Goal: Task Accomplishment & Management: Use online tool/utility

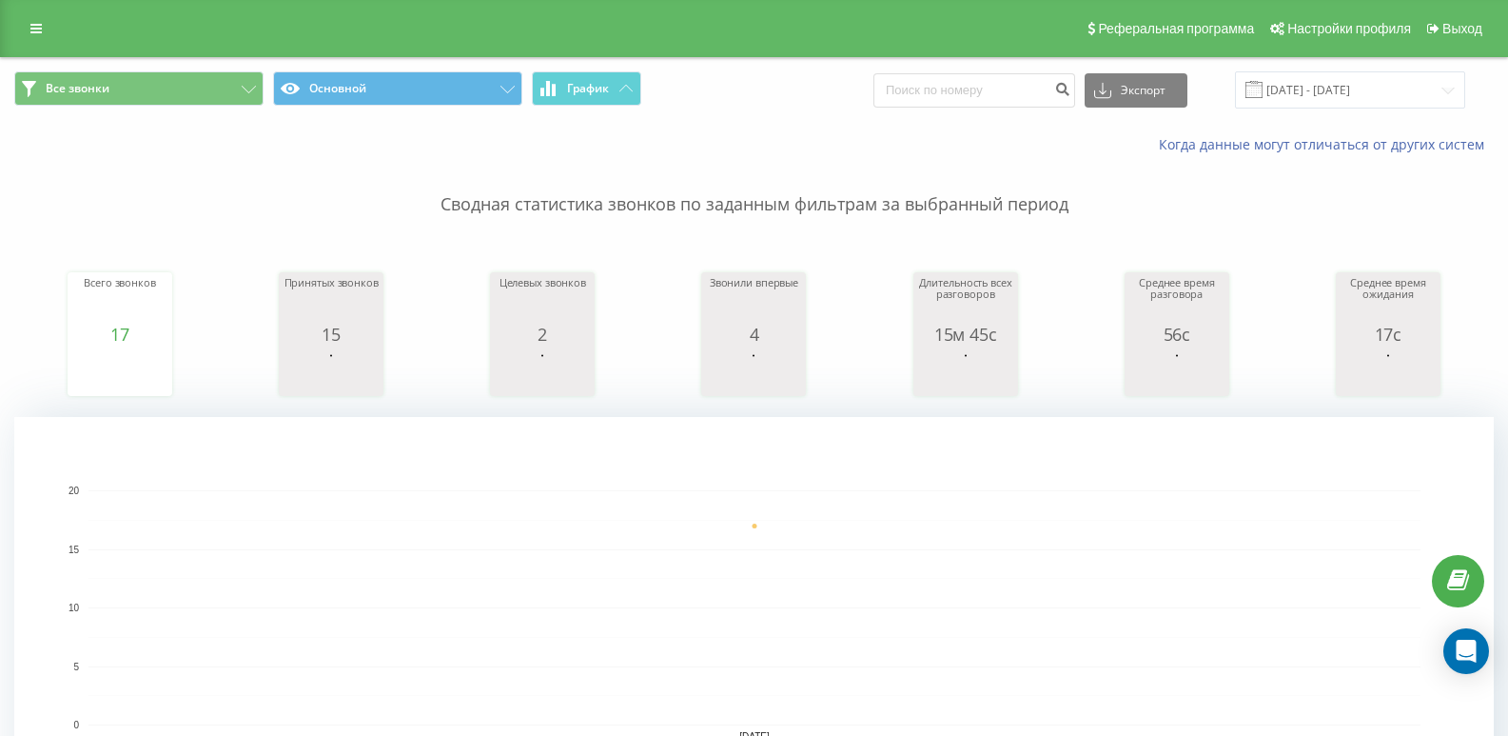
click at [101, 69] on div "Все звонки Основной График Экспорт .csv .xls .xlsx [DATE] - [DATE]" at bounding box center [754, 90] width 1506 height 64
click at [161, 95] on button "Все звонки" at bounding box center [138, 88] width 249 height 34
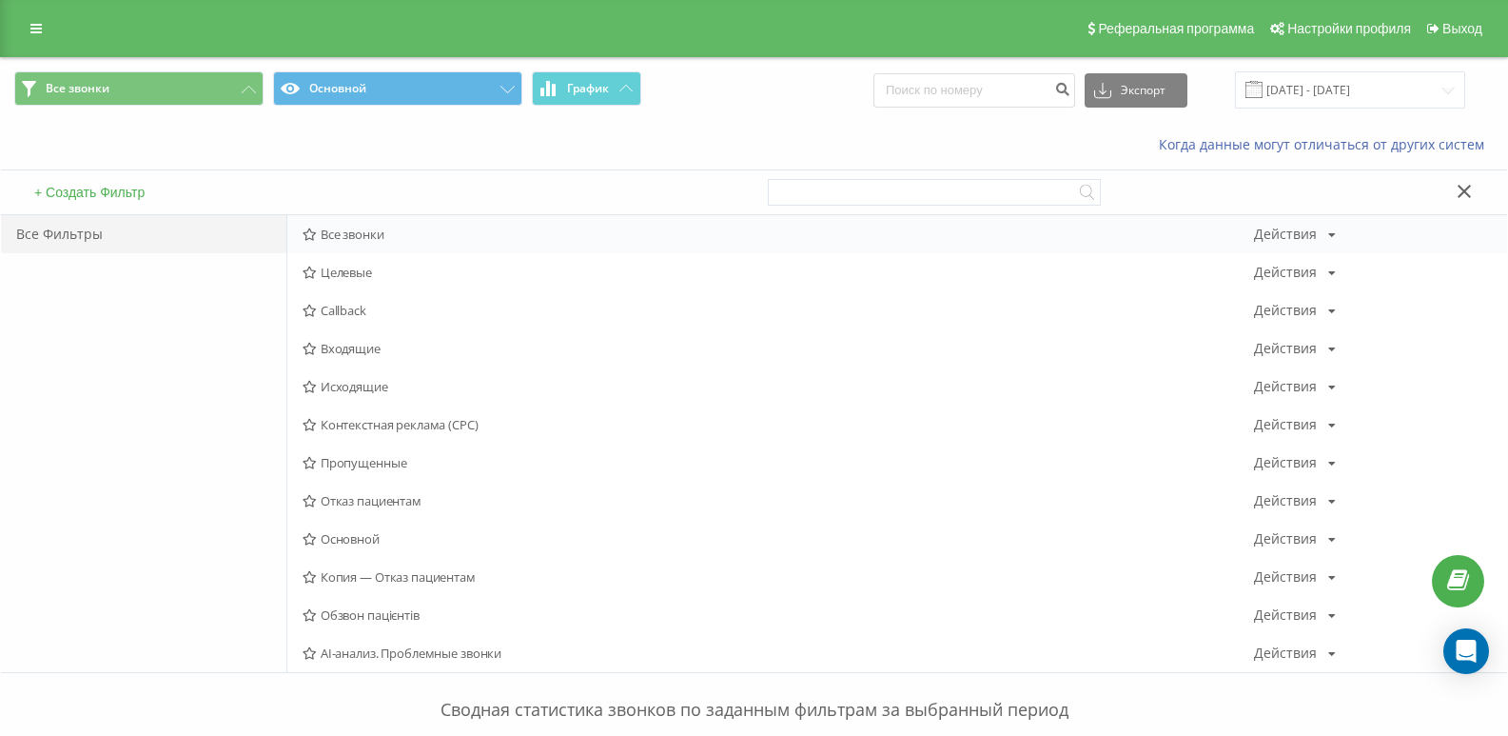
click at [332, 231] on span "Все звонки" at bounding box center [779, 233] width 952 height 13
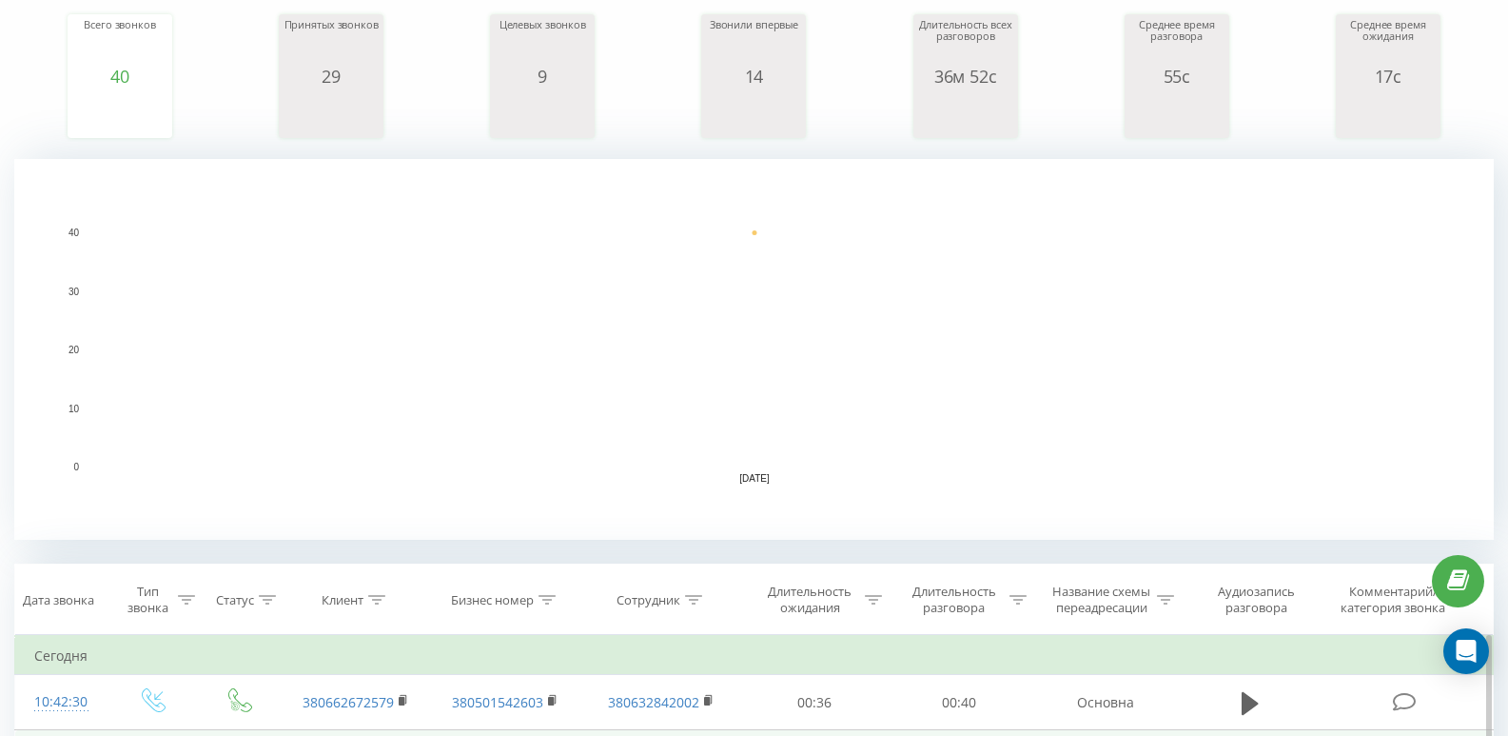
scroll to position [571, 0]
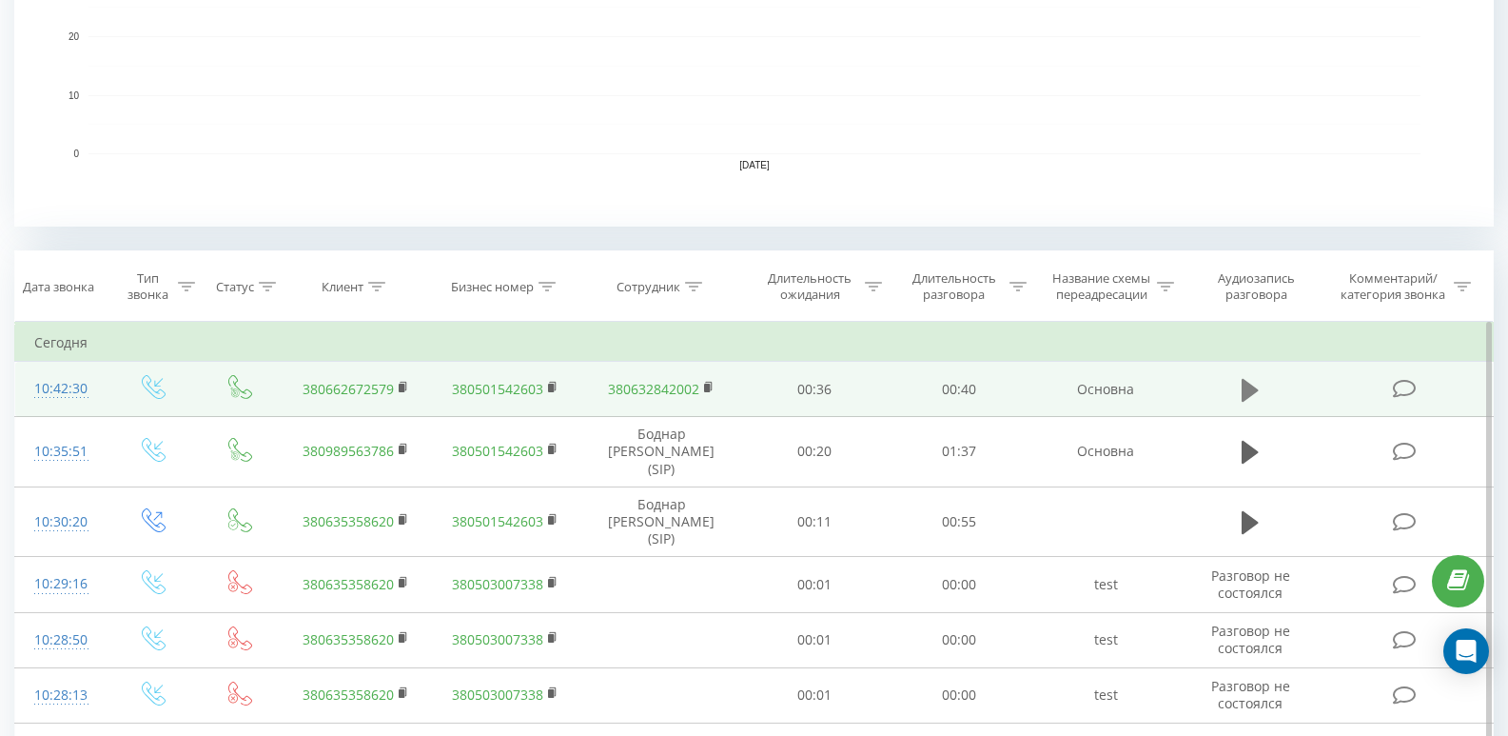
click at [1254, 391] on icon at bounding box center [1250, 389] width 17 height 23
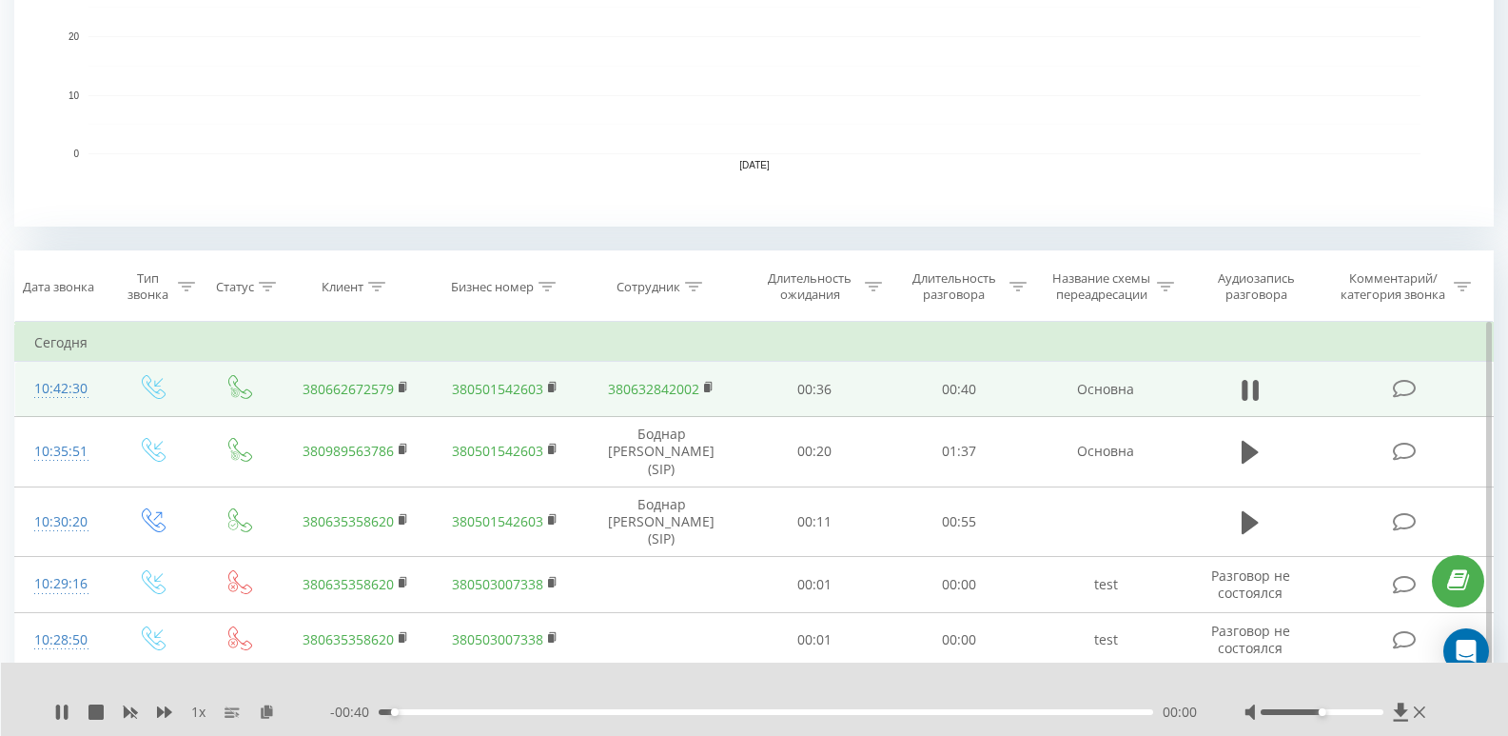
drag, startPoint x: 408, startPoint y: 710, endPoint x: 463, endPoint y: 712, distance: 55.2
click at [410, 710] on div "00:00" at bounding box center [766, 712] width 775 height 6
click at [463, 712] on div "00:01" at bounding box center [766, 712] width 775 height 6
drag, startPoint x: 499, startPoint y: 712, endPoint x: 583, endPoint y: 711, distance: 84.7
click at [508, 712] on div "00:06" at bounding box center [766, 712] width 775 height 6
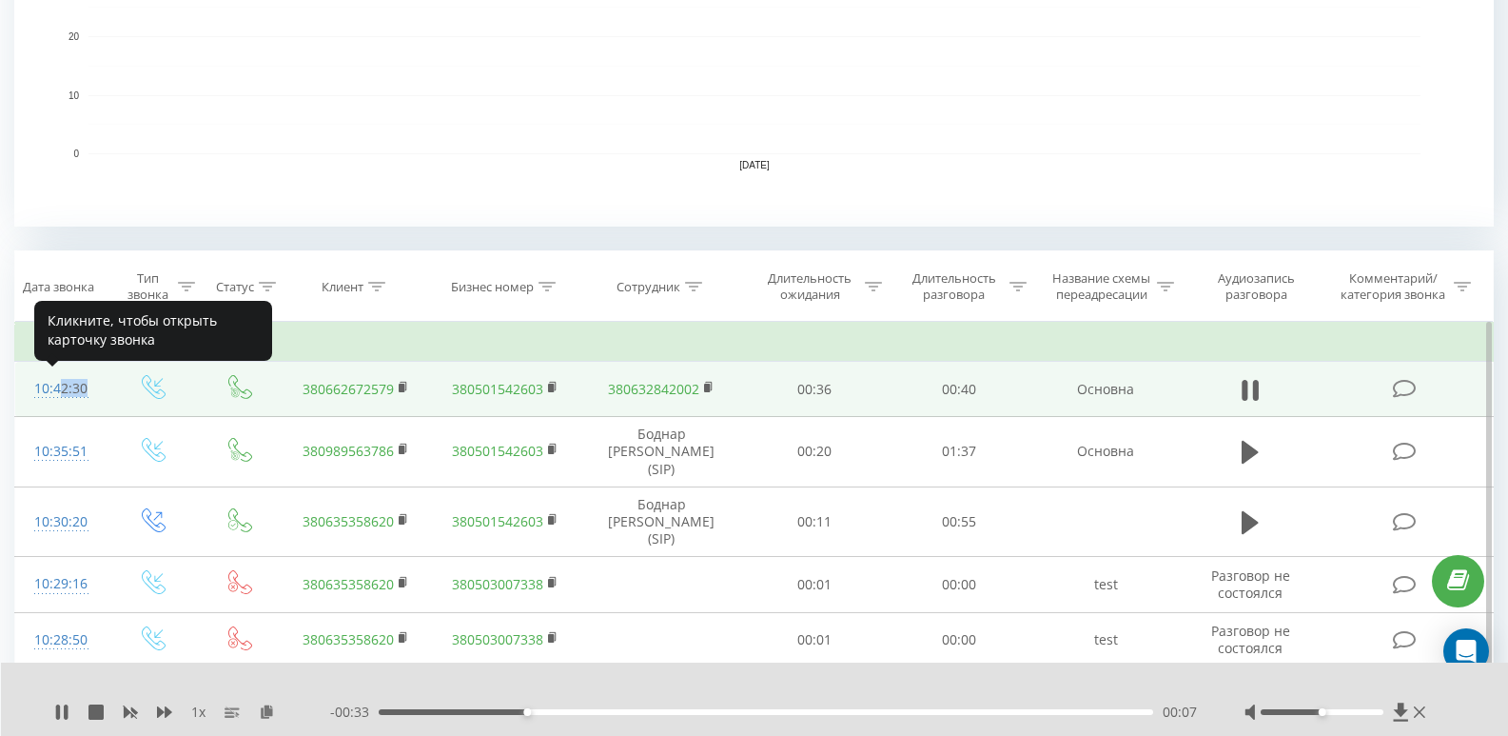
click at [57, 396] on div "10:42:30" at bounding box center [61, 388] width 54 height 37
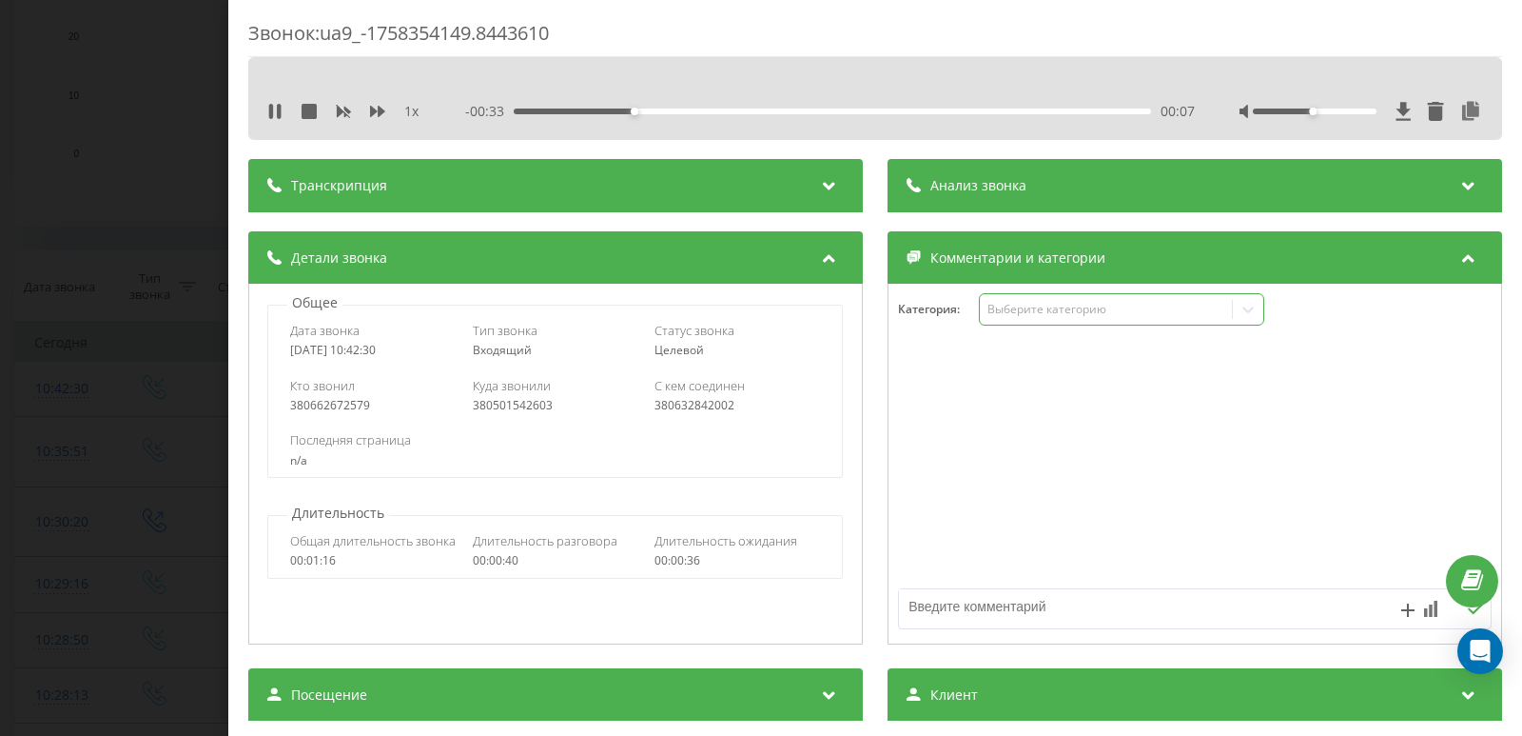
click at [1013, 293] on div "Выберите категорию" at bounding box center [1121, 309] width 285 height 32
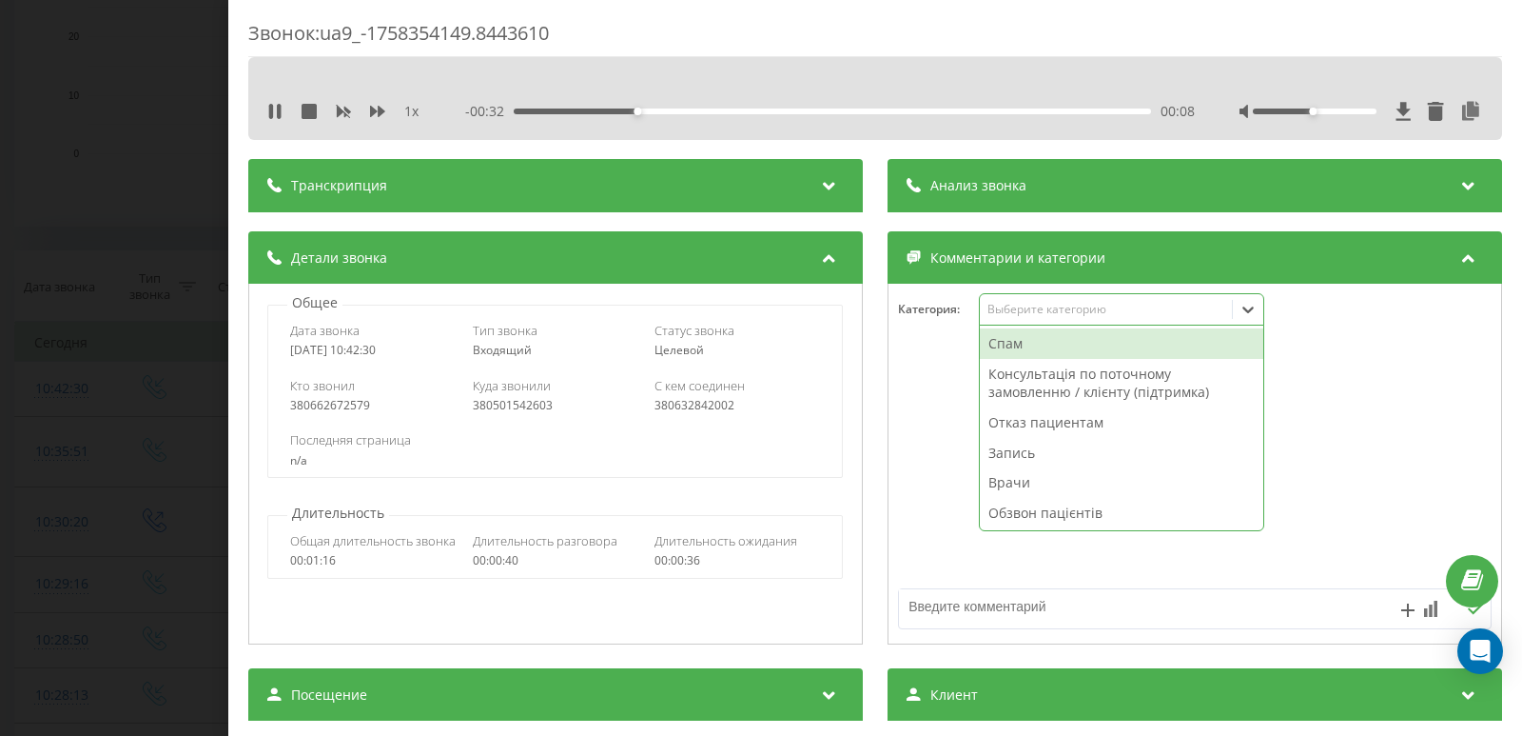
click at [1016, 308] on div "Выберите категорию" at bounding box center [1107, 309] width 238 height 15
click at [996, 304] on div "Выберите категорию" at bounding box center [1107, 309] width 238 height 15
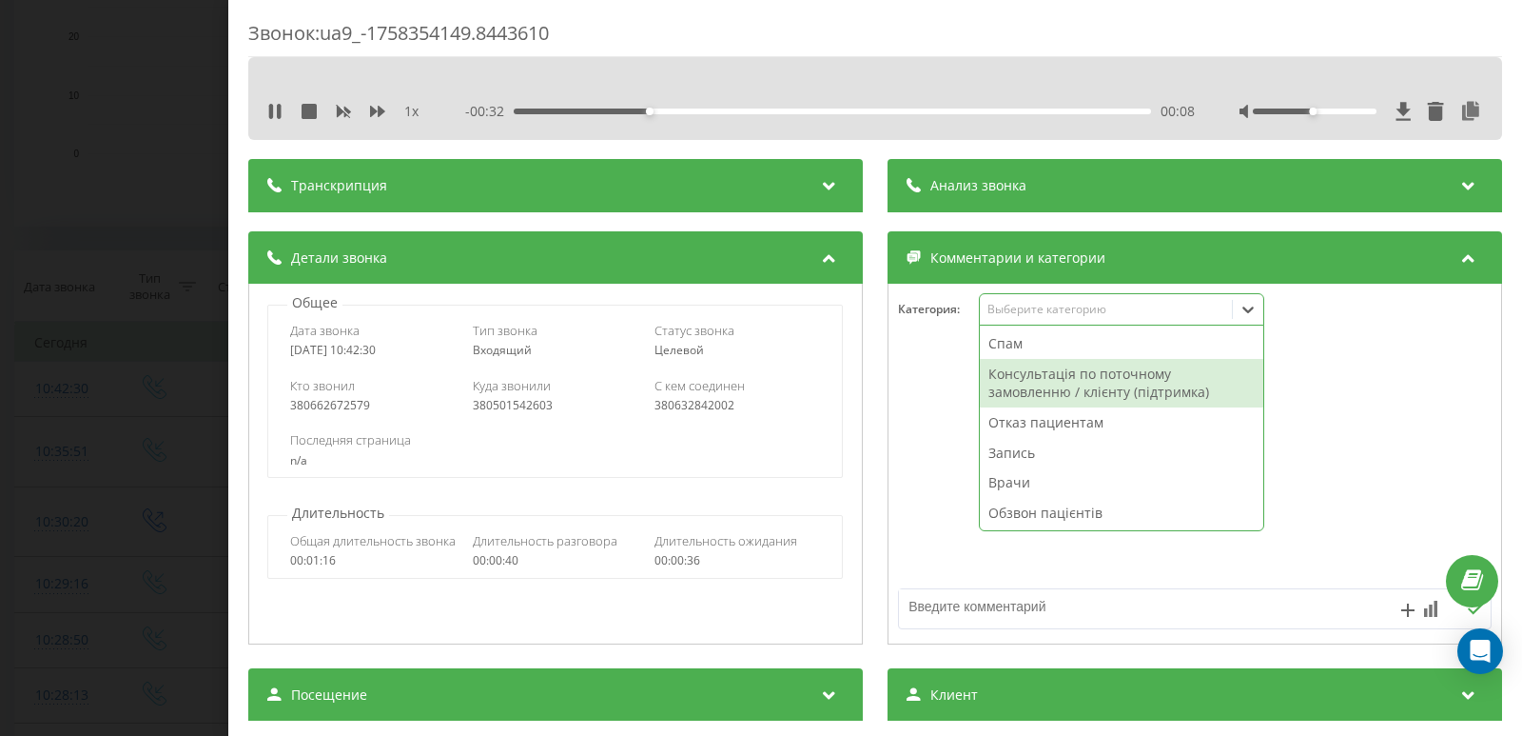
click at [1019, 419] on div "Отказ пациентам" at bounding box center [1122, 422] width 284 height 30
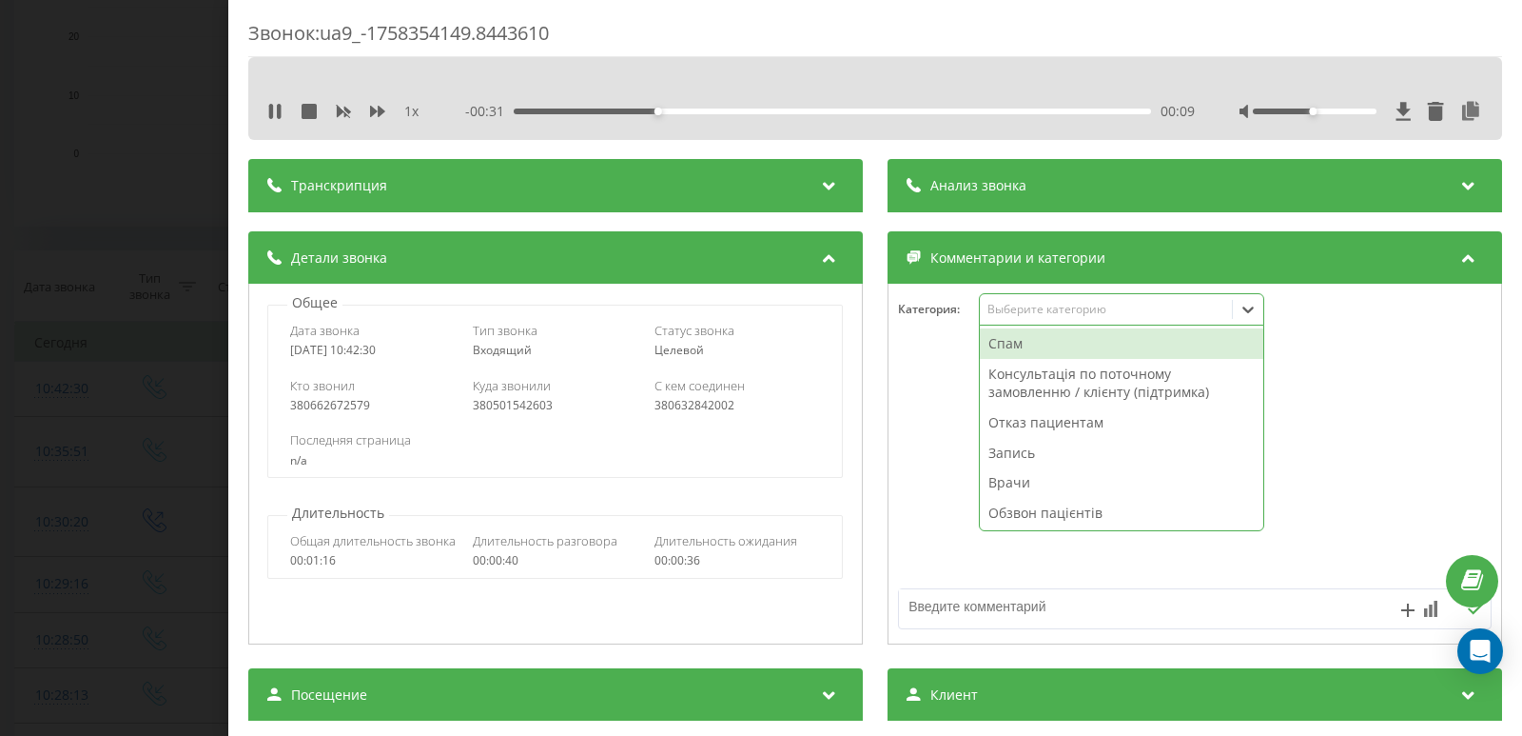
click at [957, 584] on div at bounding box center [1195, 494] width 613 height 288
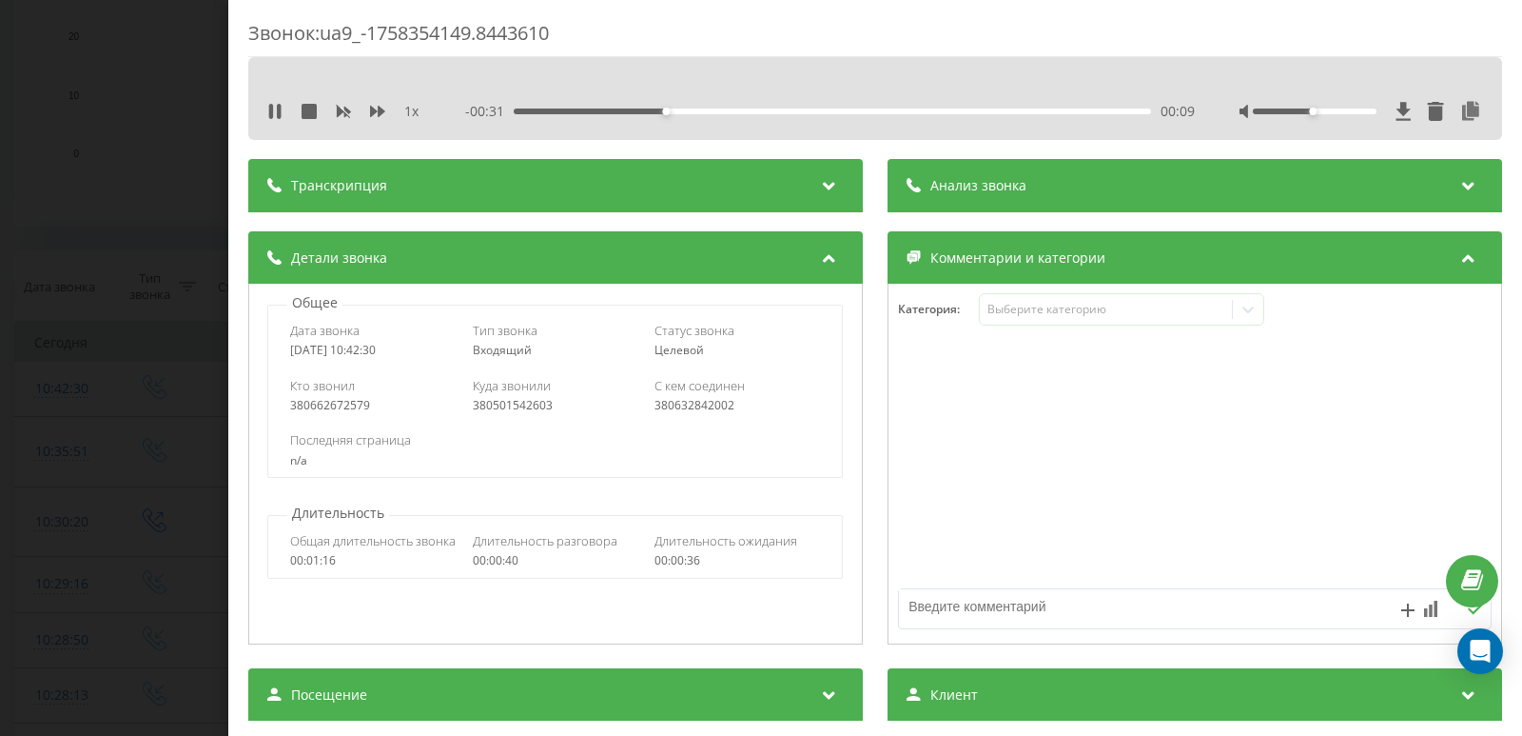
click at [957, 594] on textarea at bounding box center [1135, 606] width 473 height 34
type textarea "ЛОР. [GEOGRAPHIC_DATA]"
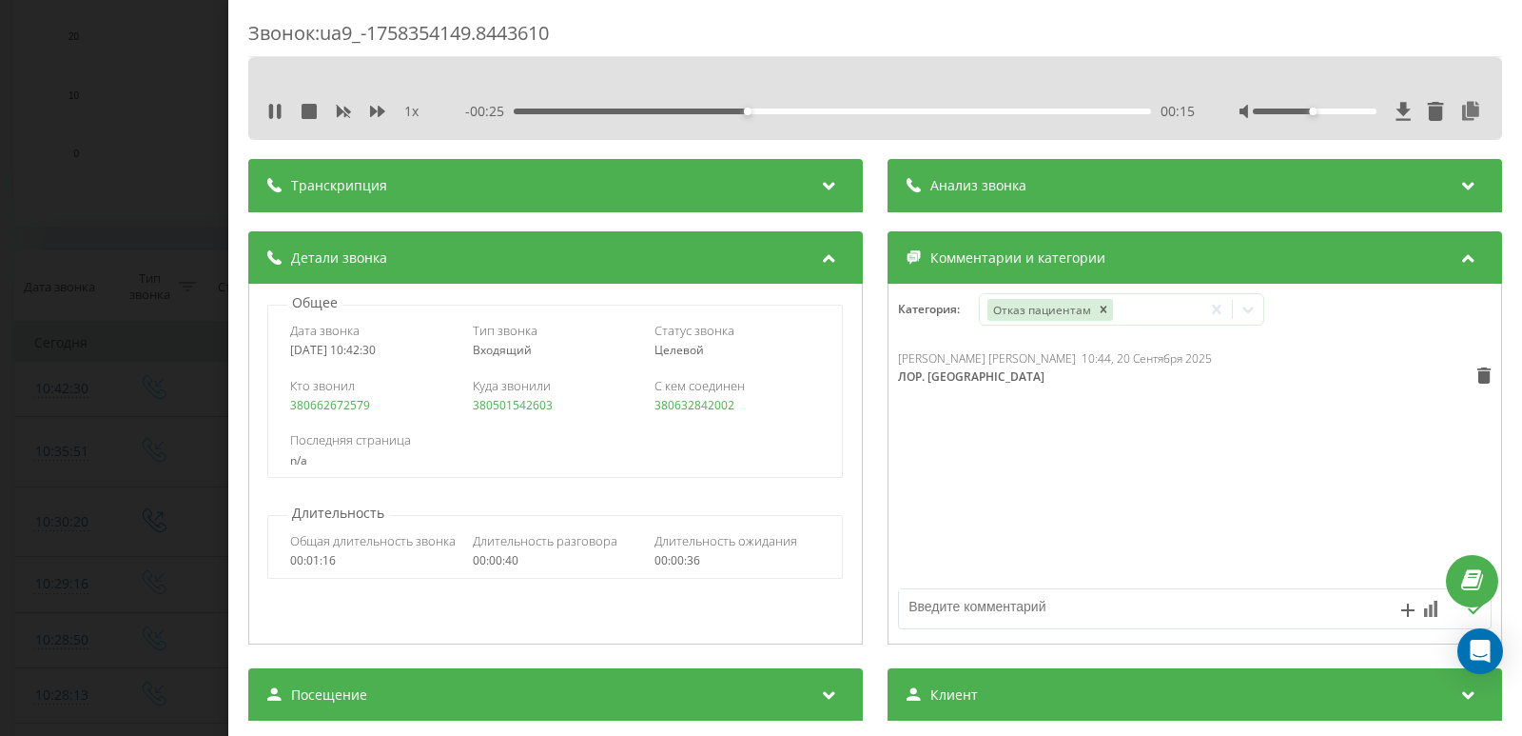
click at [125, 342] on div "Звонок : ua9_-1758354149.8443610 1 x - 00:25 00:15 00:15 Транскрипция Для анали…" at bounding box center [761, 368] width 1522 height 736
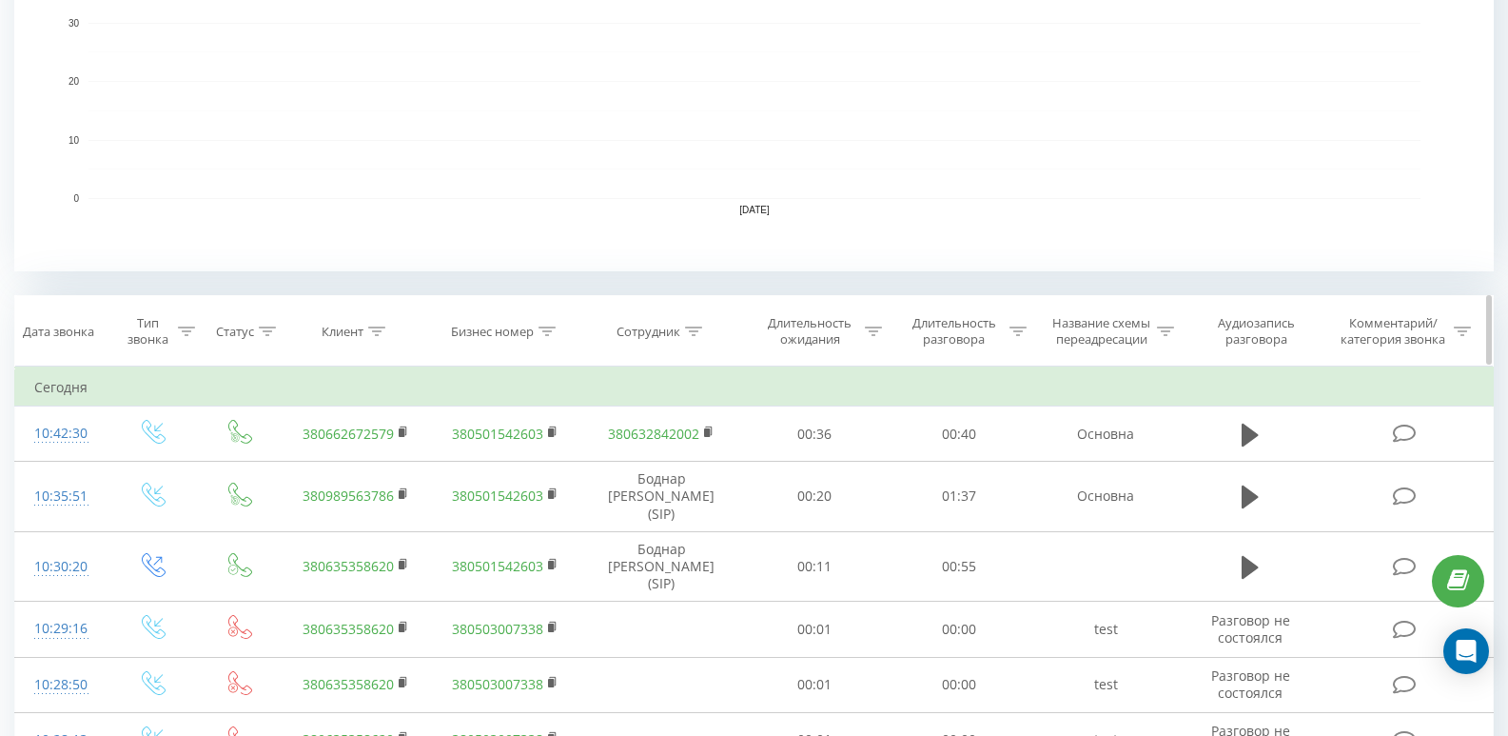
scroll to position [476, 0]
